Goal: Transaction & Acquisition: Purchase product/service

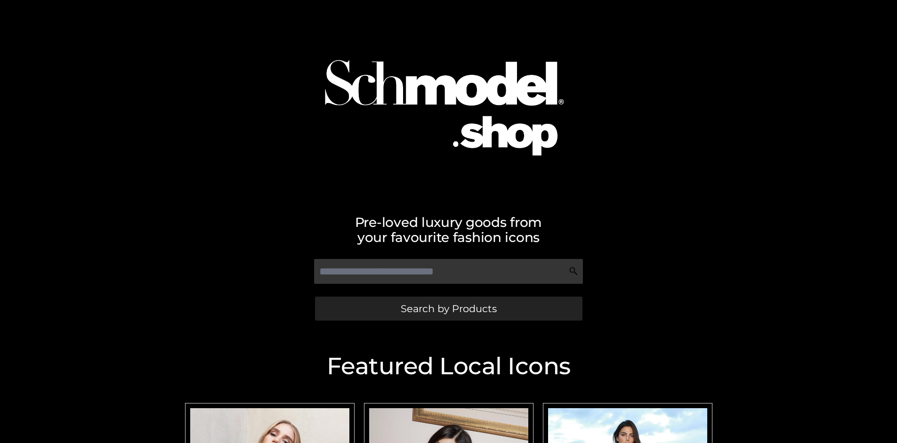
click at [448, 309] on span "Search by Products" at bounding box center [449, 309] width 96 height 10
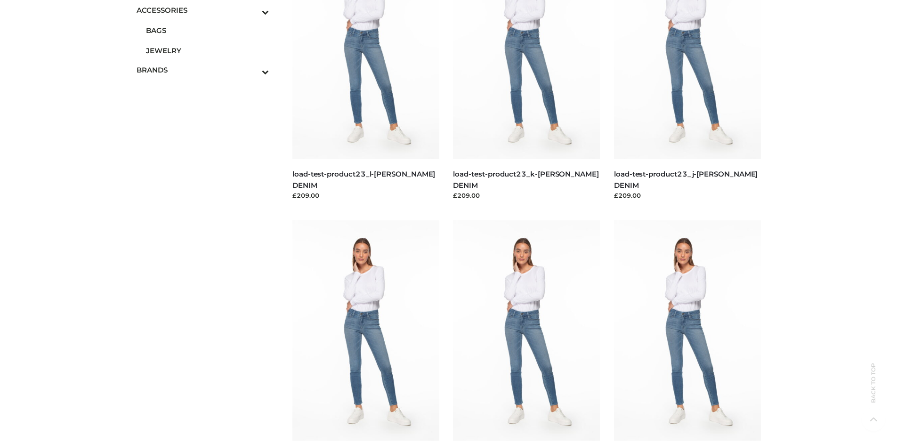
click at [207, 50] on span "JEWELRY" at bounding box center [207, 50] width 123 height 11
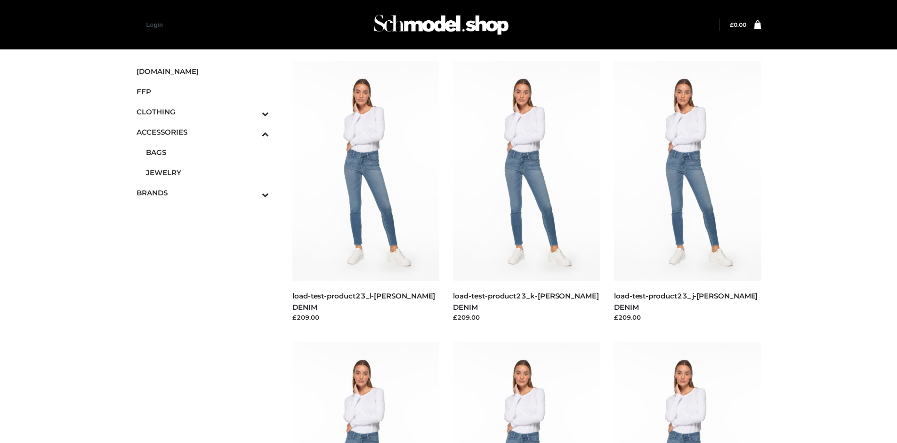
scroll to position [2994, 0]
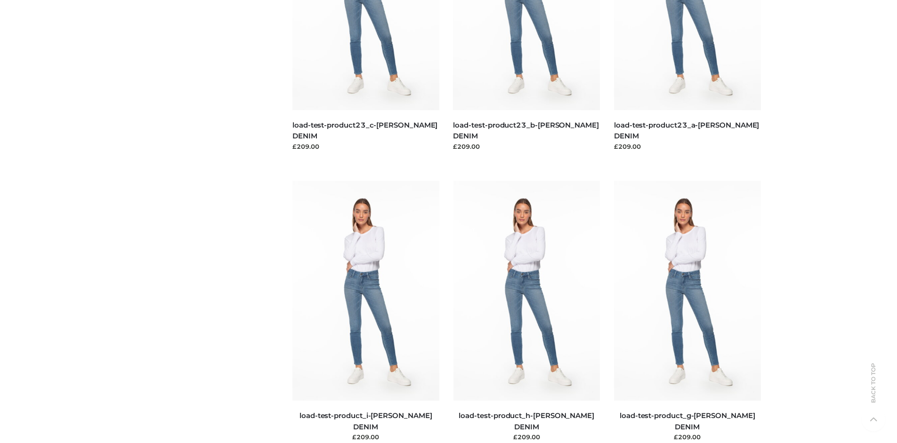
click at [366, 312] on img at bounding box center [366, 291] width 147 height 220
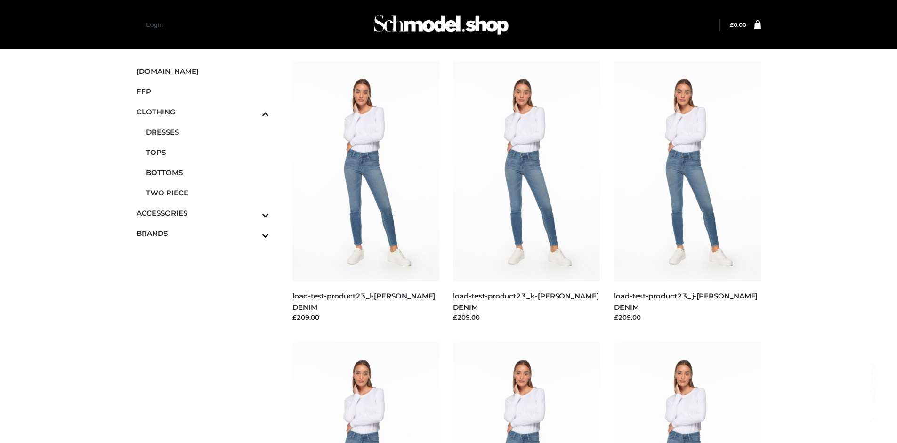
click at [207, 172] on span "BOTTOMS" at bounding box center [207, 172] width 123 height 11
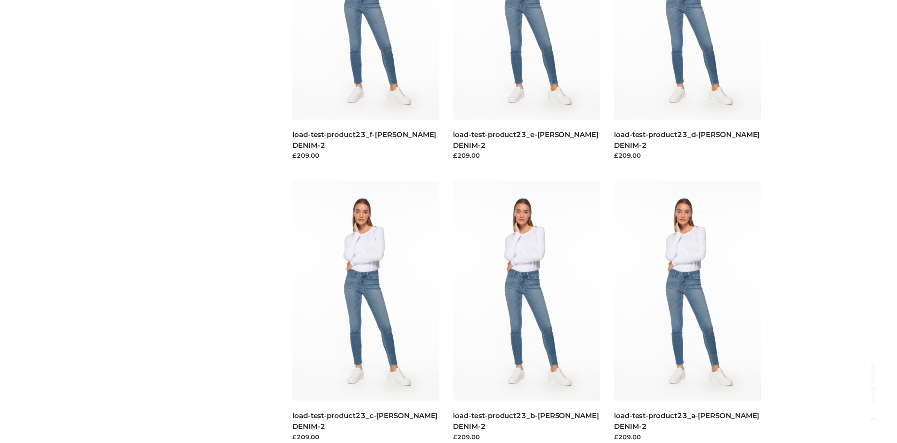
click at [527, 312] on img at bounding box center [526, 291] width 147 height 220
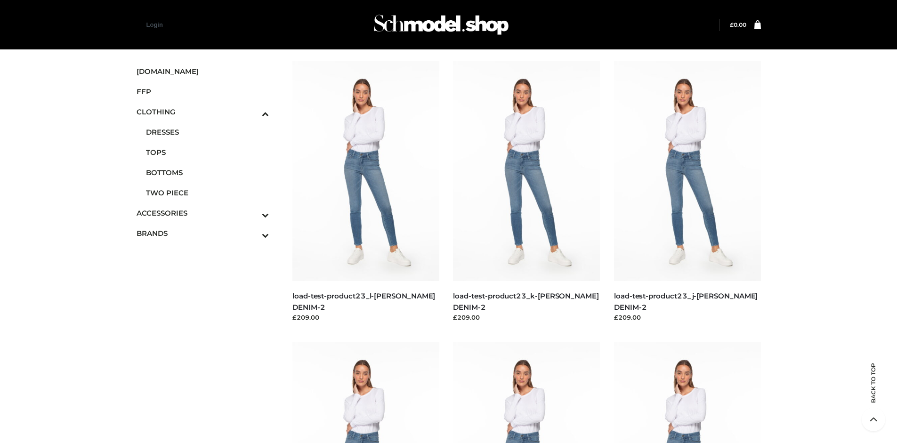
click at [366, 192] on img at bounding box center [366, 171] width 147 height 220
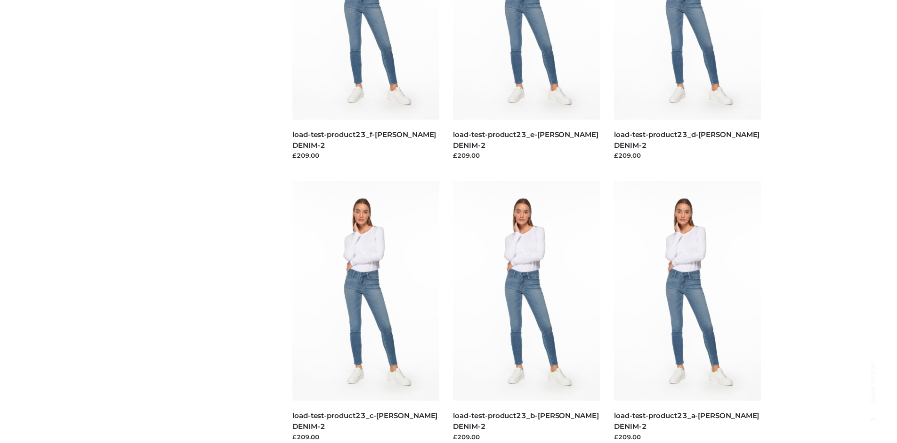
click at [366, 312] on img at bounding box center [366, 291] width 147 height 220
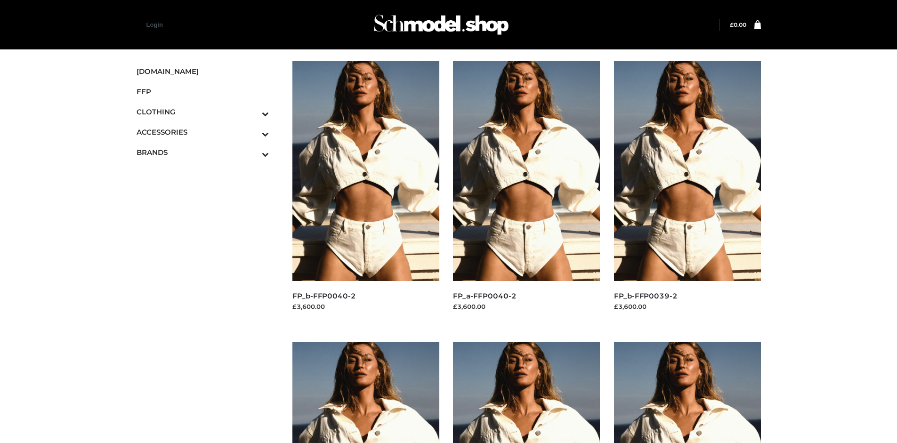
scroll to position [443, 0]
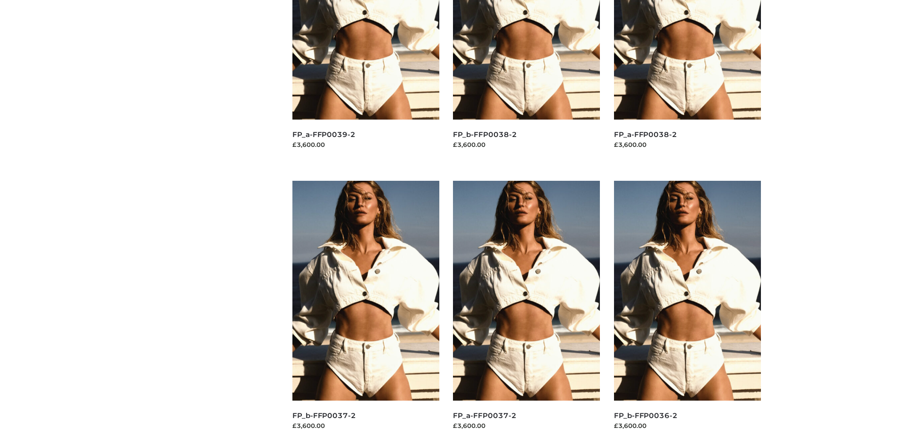
click at [687, 312] on img at bounding box center [687, 291] width 147 height 220
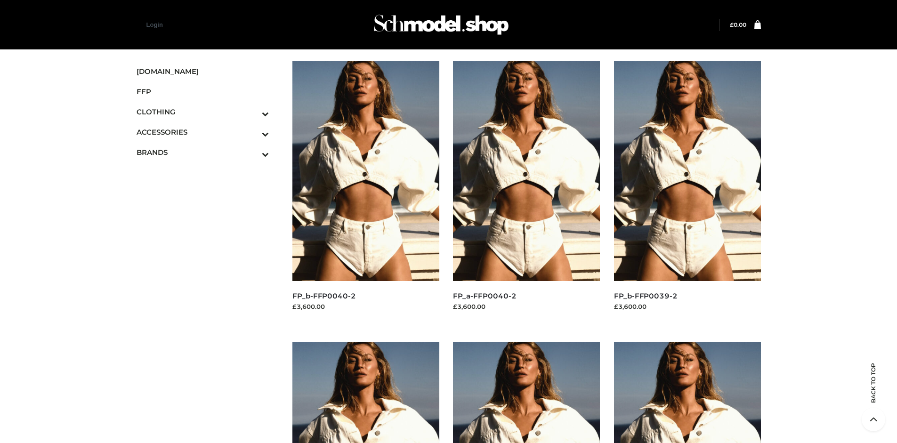
click at [687, 192] on img at bounding box center [687, 171] width 147 height 220
click at [366, 192] on img at bounding box center [366, 171] width 147 height 220
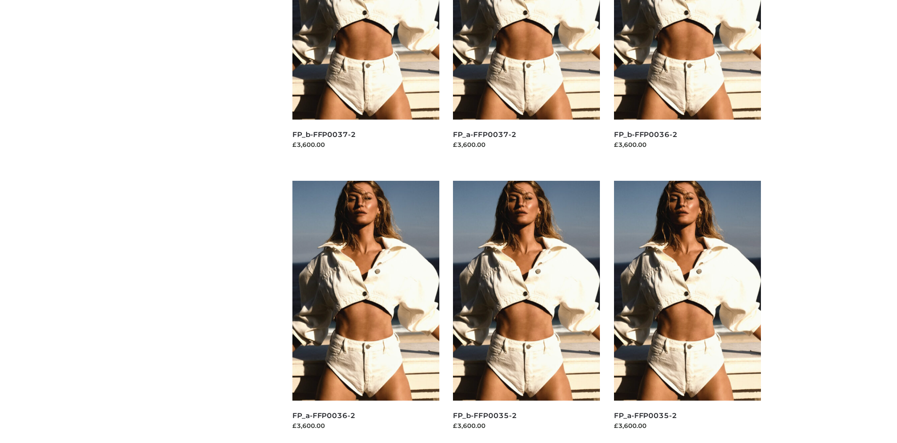
click at [527, 312] on img at bounding box center [526, 291] width 147 height 220
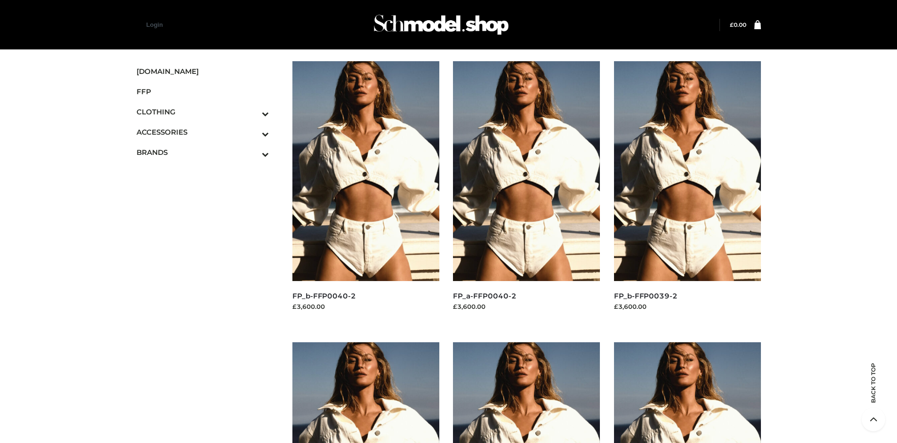
click at [253, 152] on icon "Toggle Submenu" at bounding box center [216, 154] width 106 height 11
click at [0, 0] on span "OPP SWIMWEAR" at bounding box center [0, 0] width 0 height 0
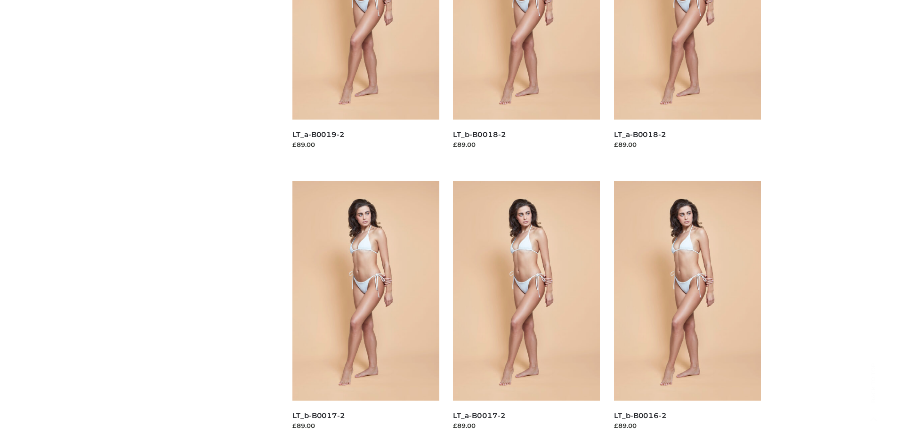
click at [527, 312] on img at bounding box center [526, 291] width 147 height 220
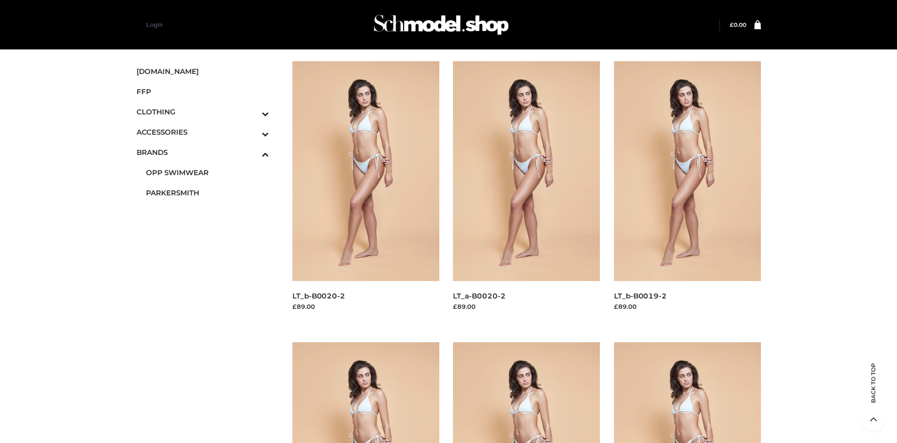
click at [527, 192] on img at bounding box center [526, 171] width 147 height 220
click at [366, 192] on img at bounding box center [366, 171] width 147 height 220
